Goal: Task Accomplishment & Management: Manage account settings

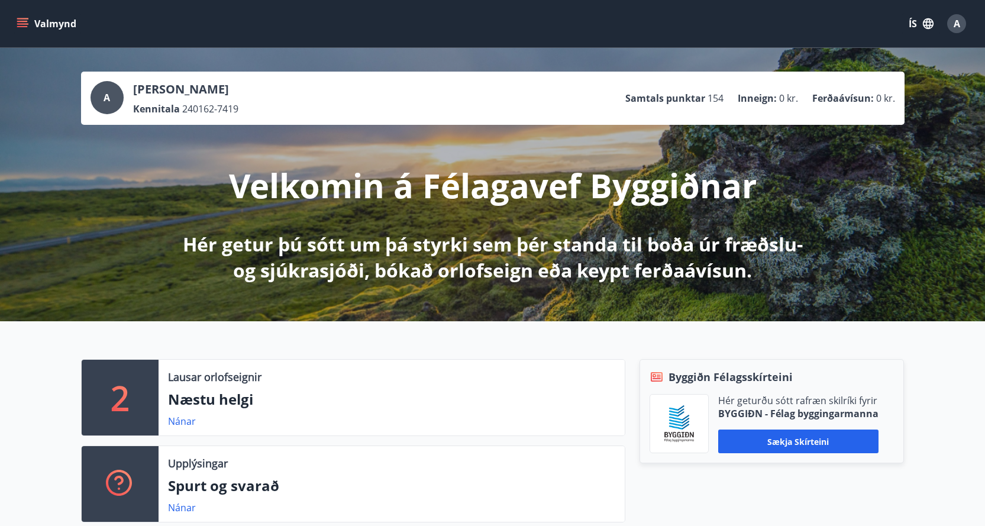
click at [648, 27] on div "Valmynd ÍS A" at bounding box center [492, 23] width 956 height 28
click at [111, 95] on div "A" at bounding box center [106, 97] width 33 height 33
click at [958, 24] on span "A" at bounding box center [956, 23] width 7 height 13
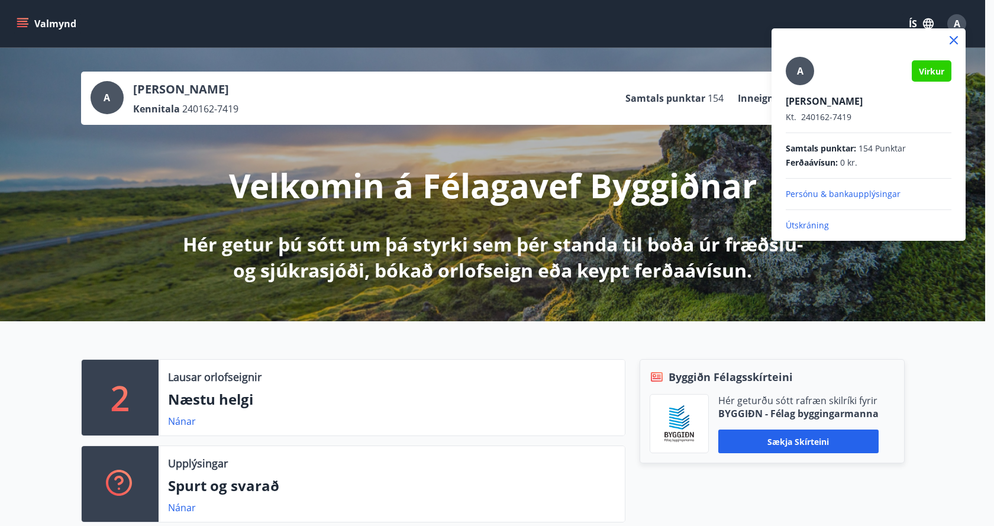
click at [842, 192] on p "Persónu & bankaupplýsingar" at bounding box center [868, 194] width 166 height 12
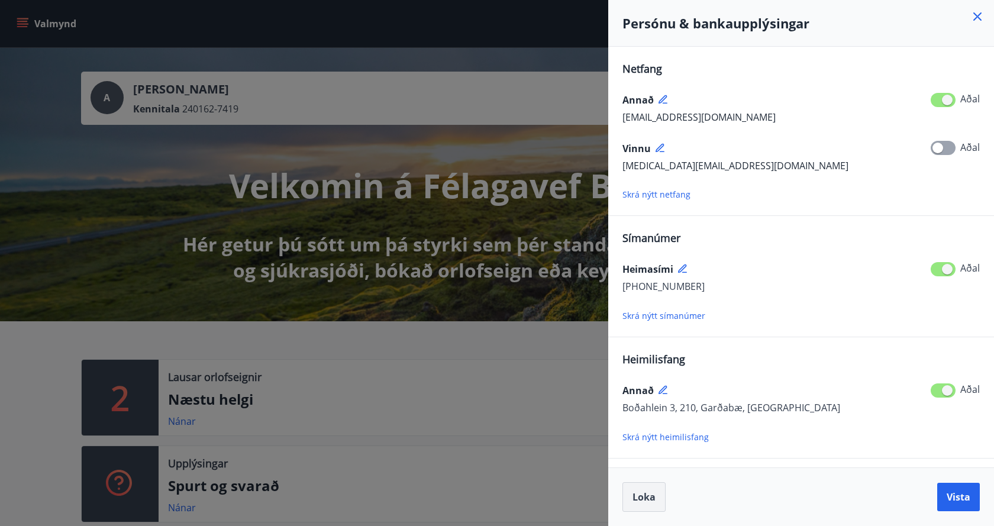
click at [646, 499] on span "Loka" at bounding box center [643, 496] width 23 height 13
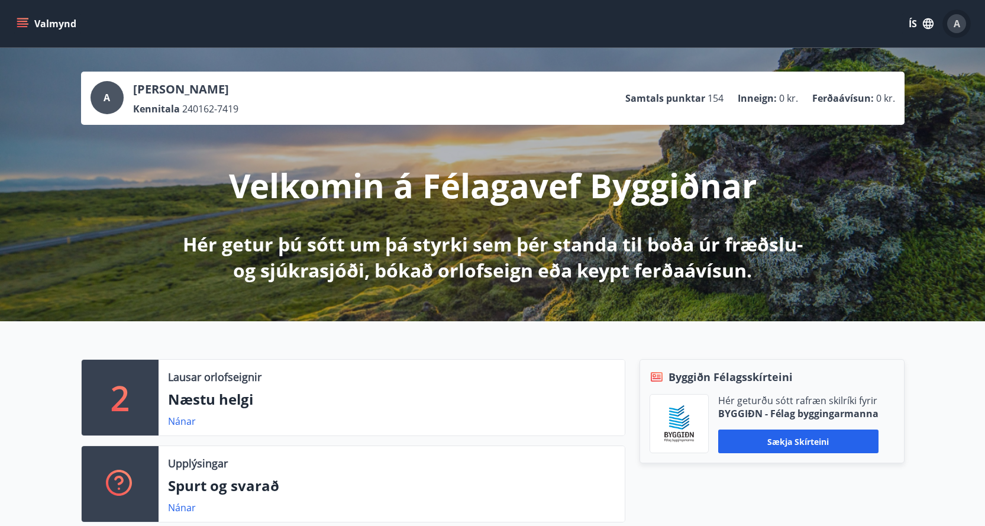
click at [960, 20] on div "A" at bounding box center [956, 23] width 19 height 19
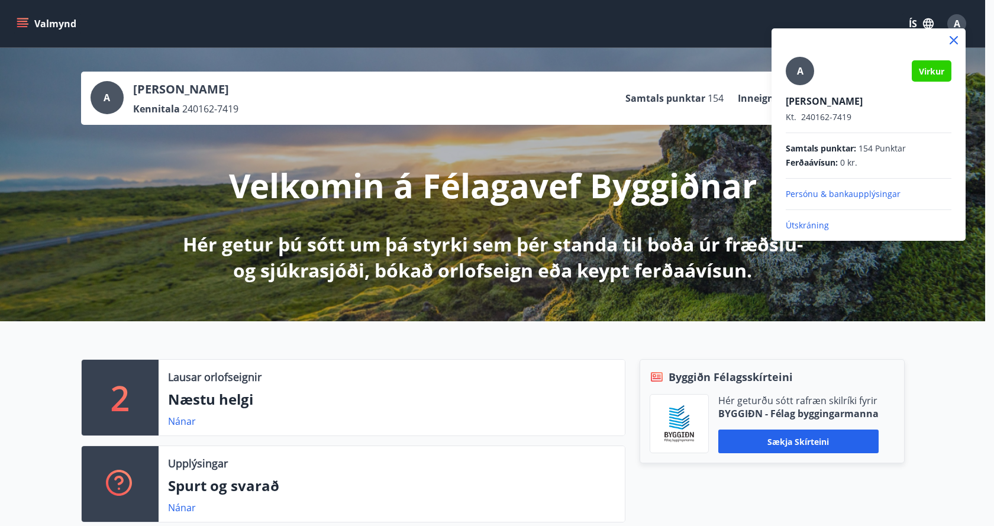
click at [797, 225] on p "Útskráning" at bounding box center [868, 225] width 166 height 12
